Goal: Book appointment/travel/reservation

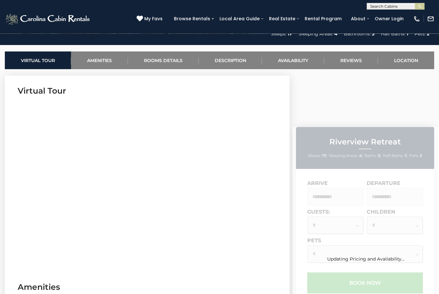
scroll to position [237, 0]
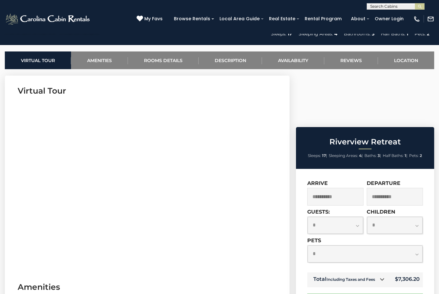
click at [361, 217] on select "**********" at bounding box center [336, 225] width 56 height 17
select select "*"
click at [401, 188] on input "**********" at bounding box center [395, 197] width 56 height 18
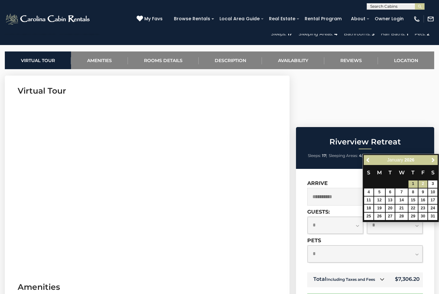
click at [423, 185] on link "2" at bounding box center [423, 183] width 9 height 7
type input "**********"
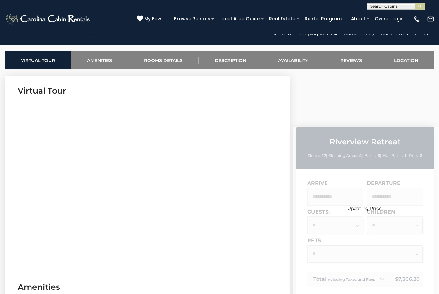
click at [331, 186] on div "Updating Price..." at bounding box center [366, 198] width 146 height 25
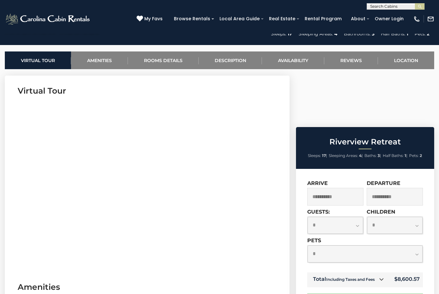
click at [341, 188] on input "**********" at bounding box center [335, 197] width 56 height 18
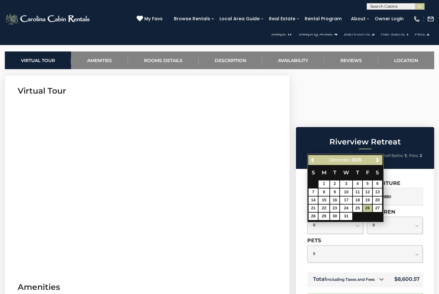
click at [420, 217] on select "**********" at bounding box center [395, 225] width 56 height 17
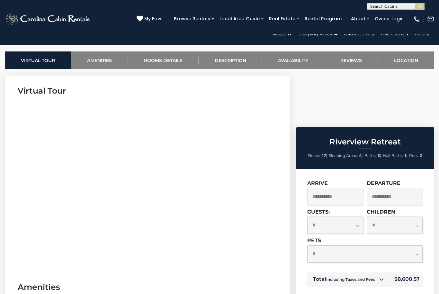
click at [386, 217] on select "**********" at bounding box center [395, 225] width 56 height 17
select select "*"
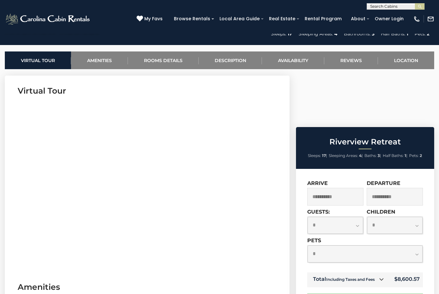
click at [419, 245] on select "**********" at bounding box center [365, 253] width 115 height 17
select select "*"
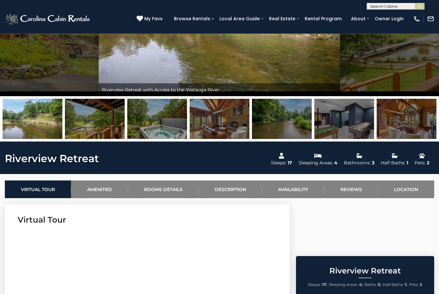
scroll to position [0, 0]
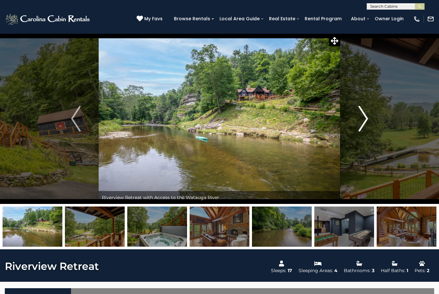
click at [362, 118] on img "Next" at bounding box center [363, 119] width 10 height 26
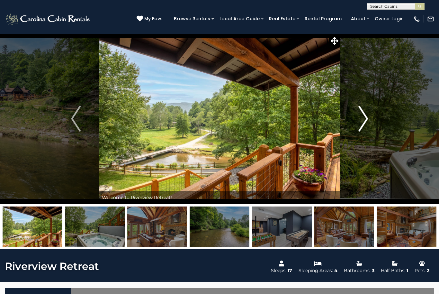
click at [362, 125] on img "Next" at bounding box center [363, 119] width 10 height 26
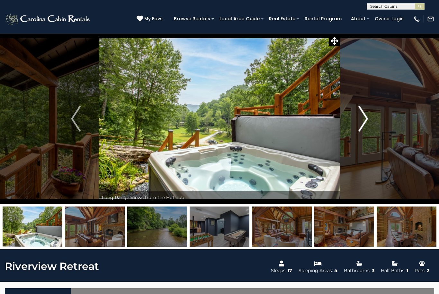
click at [361, 112] on img "Next" at bounding box center [363, 119] width 10 height 26
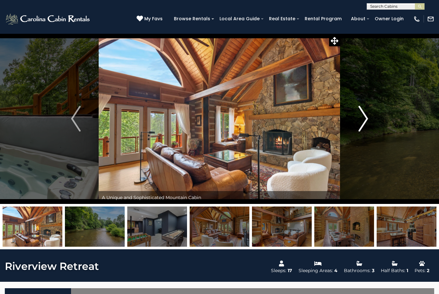
click at [366, 120] on img "Next" at bounding box center [363, 119] width 10 height 26
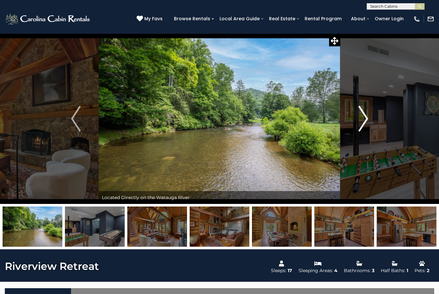
click at [367, 120] on img "Next" at bounding box center [363, 119] width 10 height 26
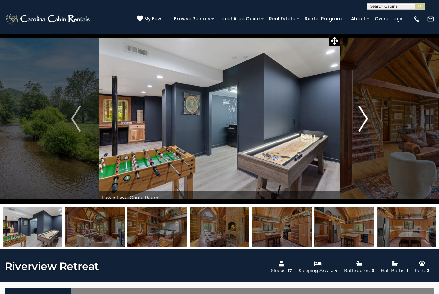
click at [367, 120] on img "Next" at bounding box center [363, 119] width 10 height 26
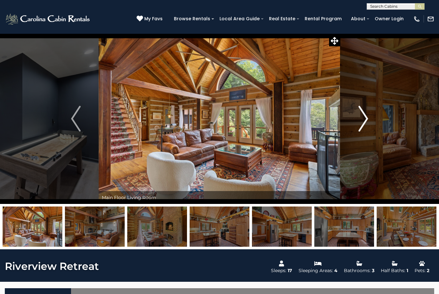
click at [366, 121] on img "Next" at bounding box center [363, 119] width 10 height 26
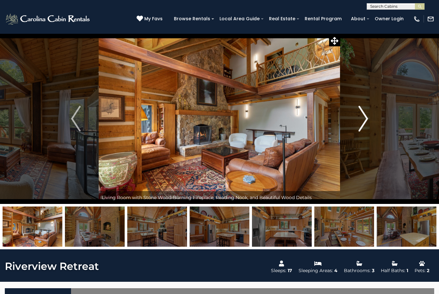
click at [371, 120] on button "Next" at bounding box center [363, 118] width 46 height 170
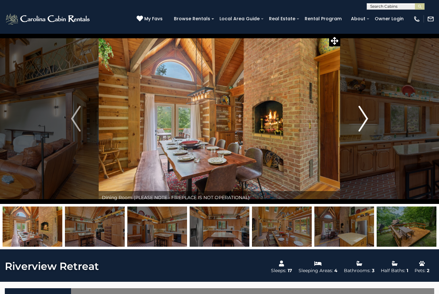
click at [369, 120] on button "Next" at bounding box center [363, 118] width 46 height 170
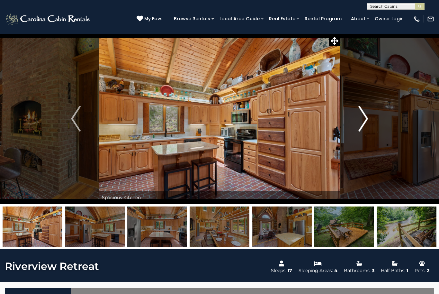
click at [374, 120] on button "Next" at bounding box center [363, 118] width 46 height 170
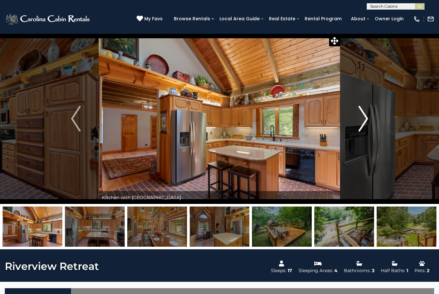
click at [371, 119] on button "Next" at bounding box center [363, 118] width 46 height 170
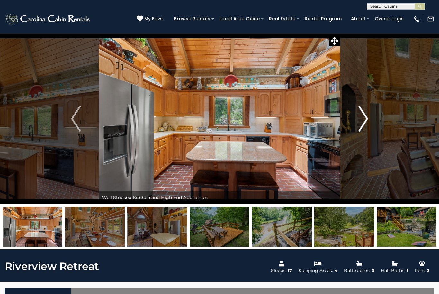
click at [371, 117] on button "Next" at bounding box center [363, 118] width 46 height 170
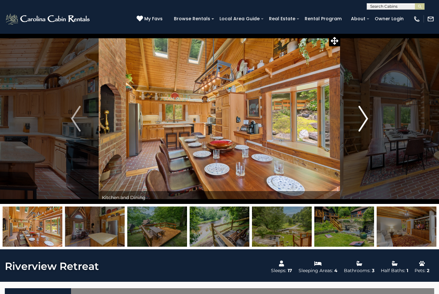
click at [367, 118] on img "Next" at bounding box center [363, 119] width 10 height 26
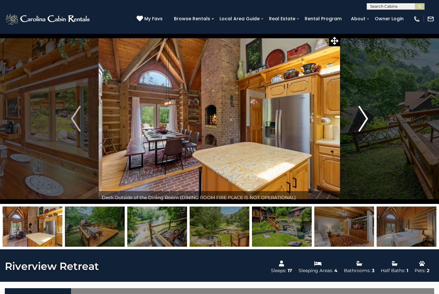
click at [365, 117] on img "Next" at bounding box center [363, 119] width 10 height 26
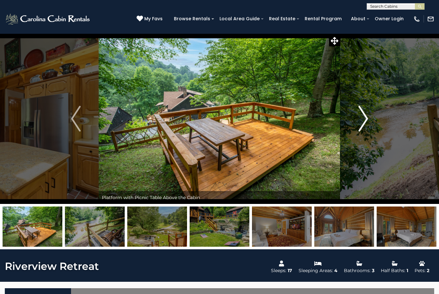
click at [372, 117] on button "Next" at bounding box center [363, 118] width 46 height 170
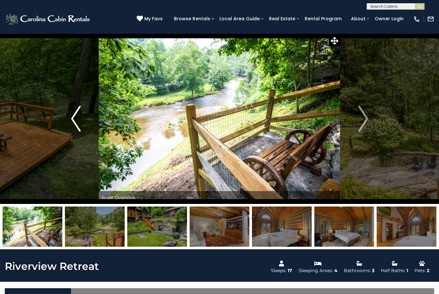
click at [69, 121] on button "Previous" at bounding box center [76, 118] width 46 height 170
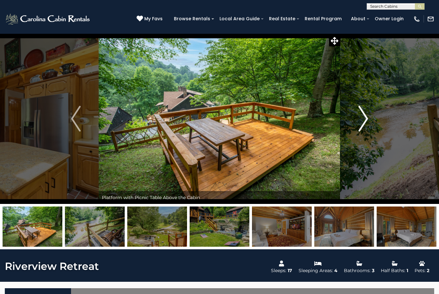
click at [373, 115] on button "Next" at bounding box center [363, 118] width 46 height 170
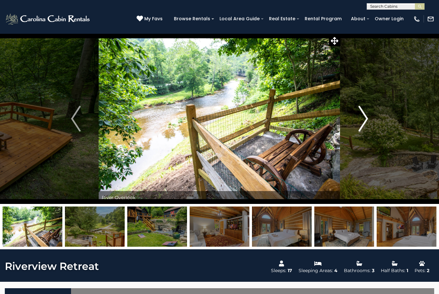
click at [368, 114] on img "Next" at bounding box center [363, 119] width 10 height 26
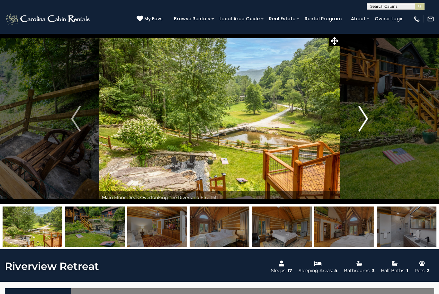
click at [367, 115] on img "Next" at bounding box center [363, 119] width 10 height 26
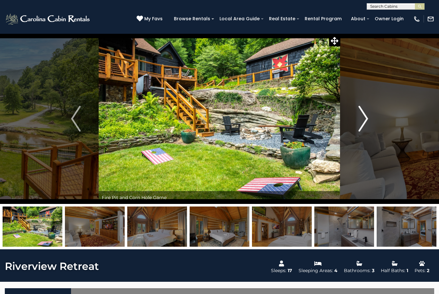
click at [359, 123] on img "Next" at bounding box center [363, 119] width 10 height 26
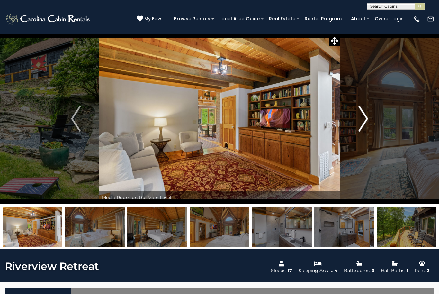
click at [365, 120] on img "Next" at bounding box center [363, 119] width 10 height 26
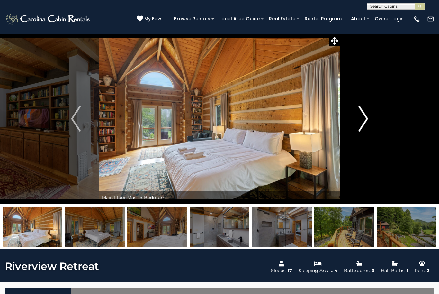
click at [363, 121] on img "Next" at bounding box center [363, 119] width 10 height 26
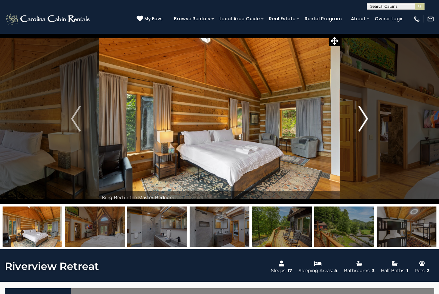
click at [365, 123] on img "Next" at bounding box center [363, 119] width 10 height 26
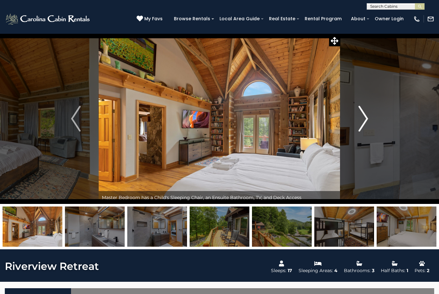
click at [367, 123] on img "Next" at bounding box center [363, 119] width 10 height 26
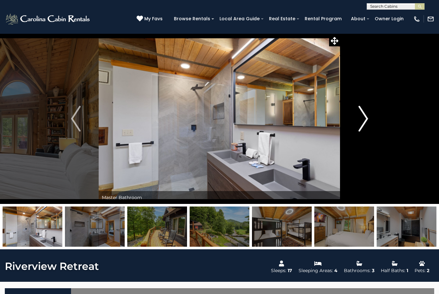
click at [367, 120] on img "Next" at bounding box center [363, 119] width 10 height 26
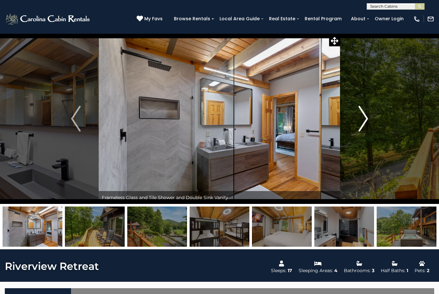
click at [364, 120] on img "Next" at bounding box center [363, 119] width 10 height 26
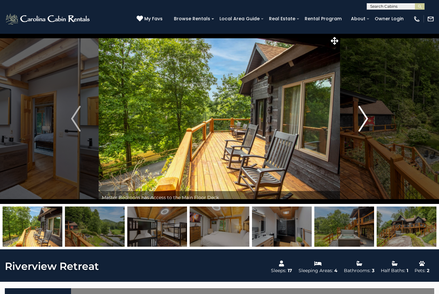
click at [365, 120] on img "Next" at bounding box center [363, 119] width 10 height 26
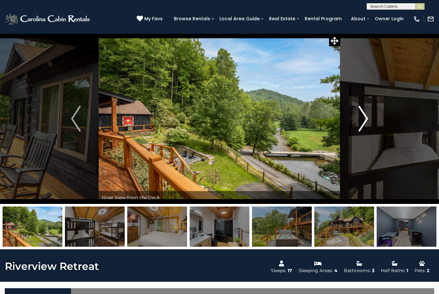
click at [367, 120] on img "Next" at bounding box center [363, 119] width 10 height 26
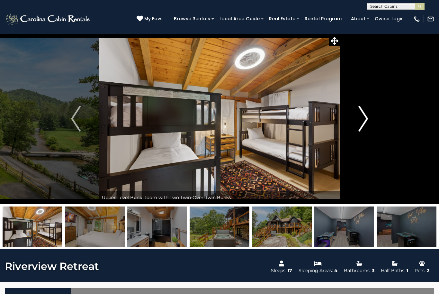
click at [367, 119] on img "Next" at bounding box center [363, 119] width 10 height 26
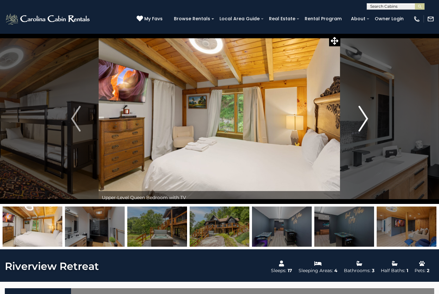
click at [368, 123] on img "Next" at bounding box center [363, 119] width 10 height 26
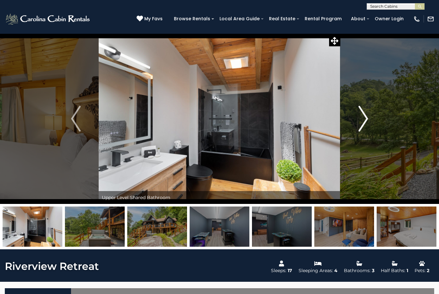
click at [367, 121] on img "Next" at bounding box center [363, 119] width 10 height 26
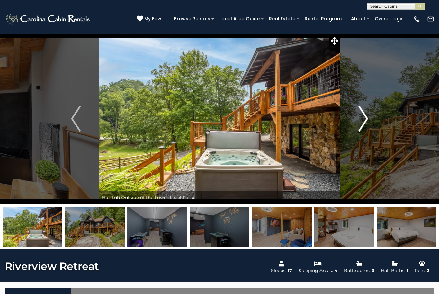
click at [363, 122] on img "Next" at bounding box center [363, 119] width 10 height 26
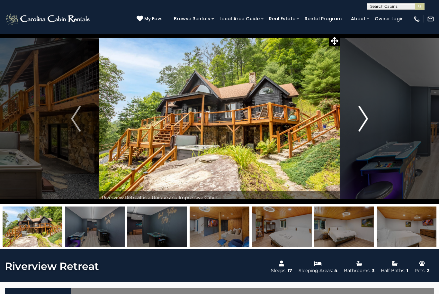
click at [365, 121] on img "Next" at bounding box center [363, 119] width 10 height 26
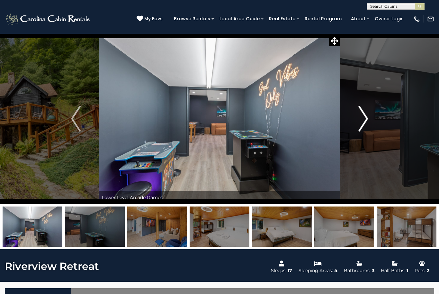
click at [363, 123] on img "Next" at bounding box center [363, 119] width 10 height 26
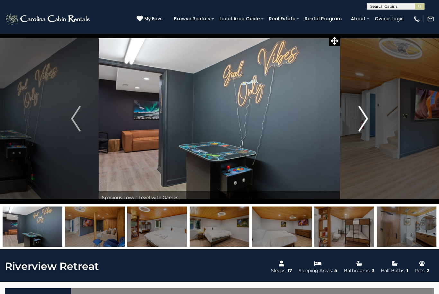
click at [366, 125] on img "Next" at bounding box center [363, 119] width 10 height 26
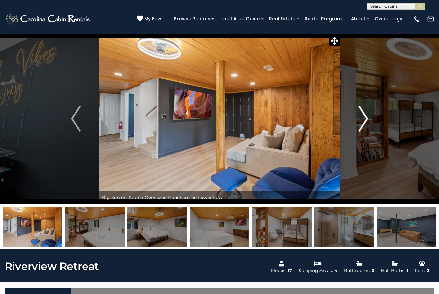
click at [365, 123] on img "Next" at bounding box center [363, 119] width 10 height 26
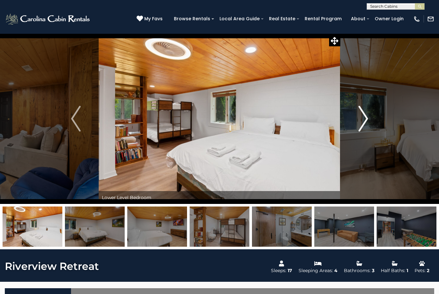
click at [364, 123] on img "Next" at bounding box center [363, 119] width 10 height 26
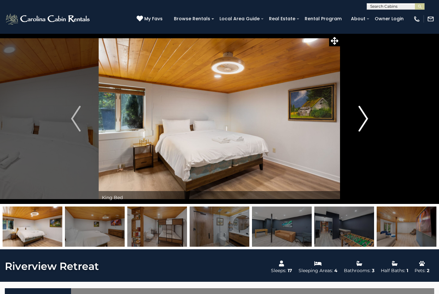
click at [362, 120] on img "Next" at bounding box center [363, 119] width 10 height 26
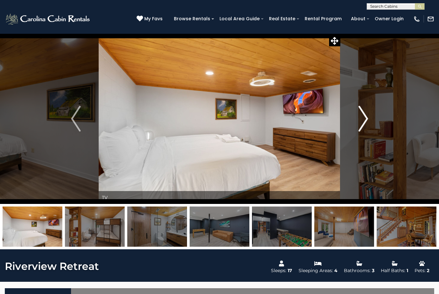
click at [370, 123] on button "Next" at bounding box center [363, 118] width 46 height 170
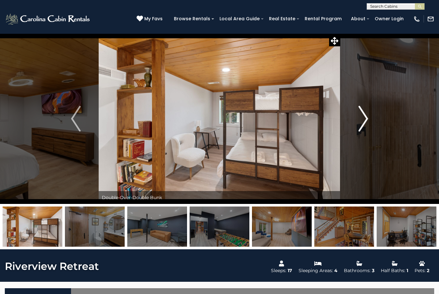
click at [364, 127] on img "Next" at bounding box center [363, 119] width 10 height 26
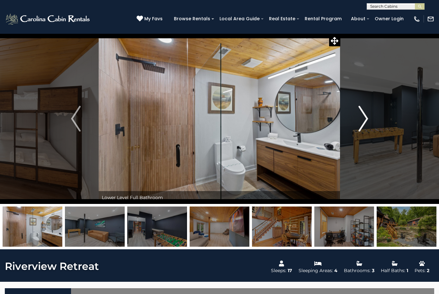
click at [365, 123] on img "Next" at bounding box center [363, 119] width 10 height 26
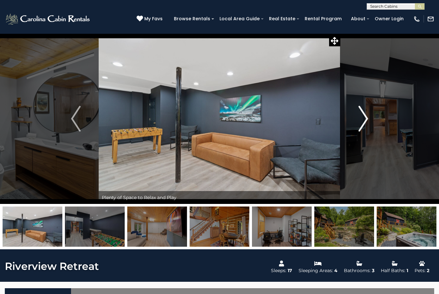
click at [369, 123] on button "Next" at bounding box center [363, 118] width 46 height 170
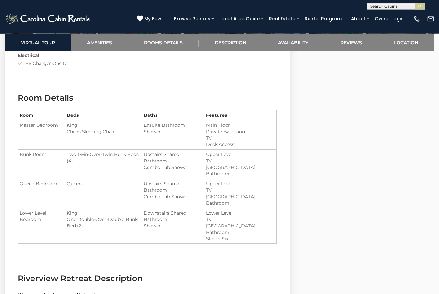
scroll to position [721, 0]
